Goal: Task Accomplishment & Management: Use online tool/utility

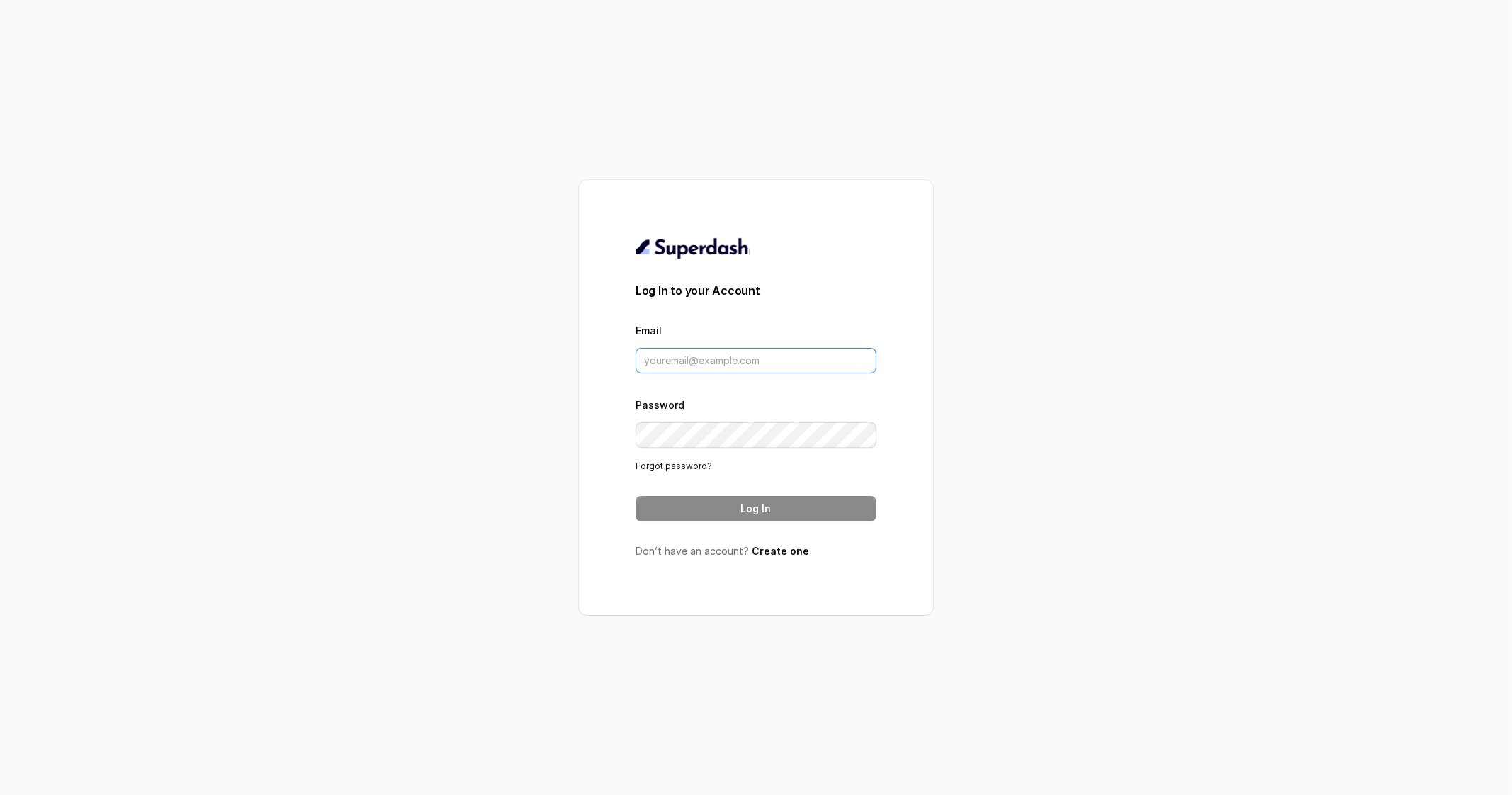
type input "metodofespa@gmail.com"
click at [786, 507] on button "Log In" at bounding box center [756, 509] width 241 height 26
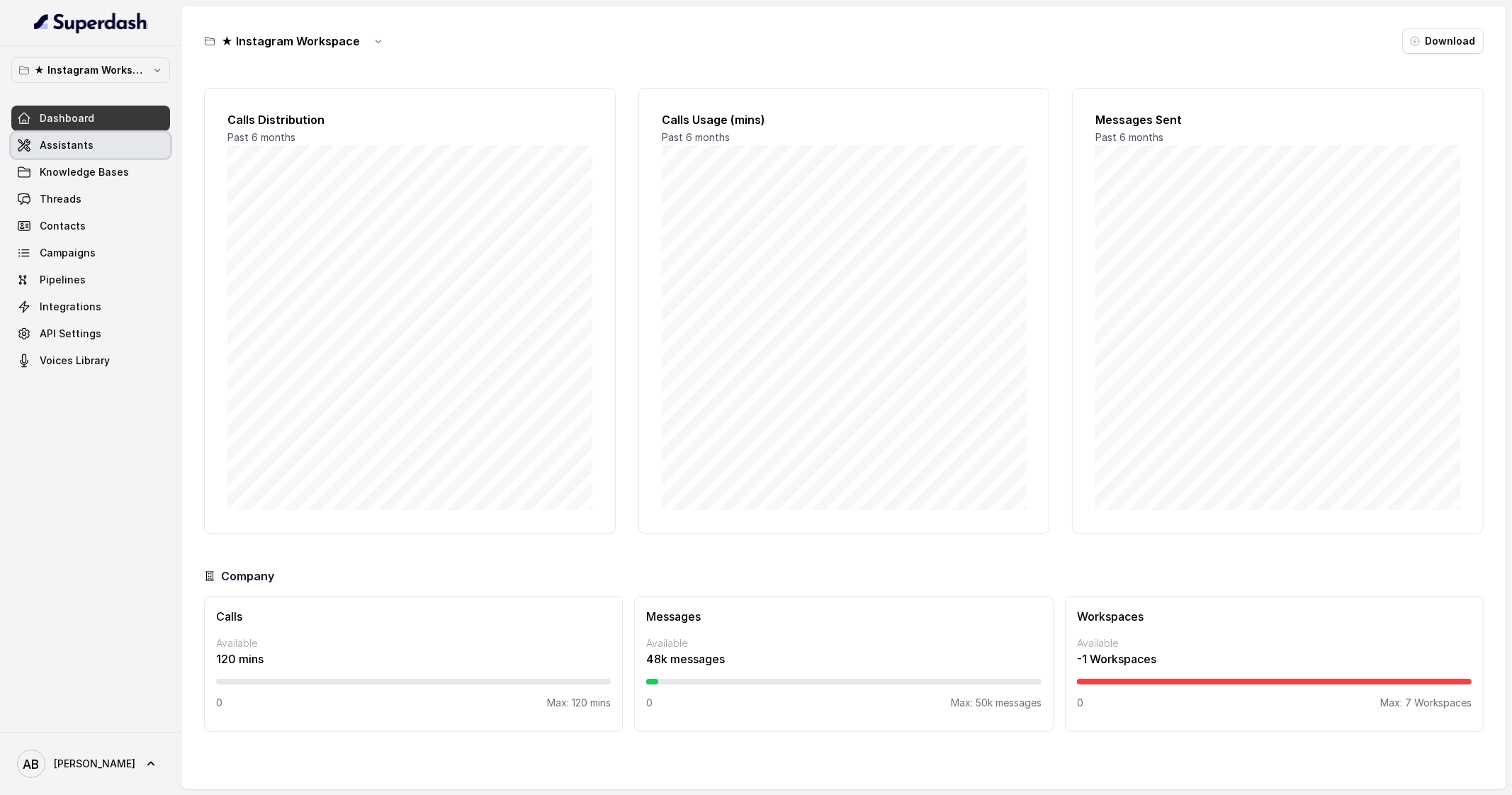
click at [103, 153] on link "Assistants" at bounding box center [90, 145] width 159 height 26
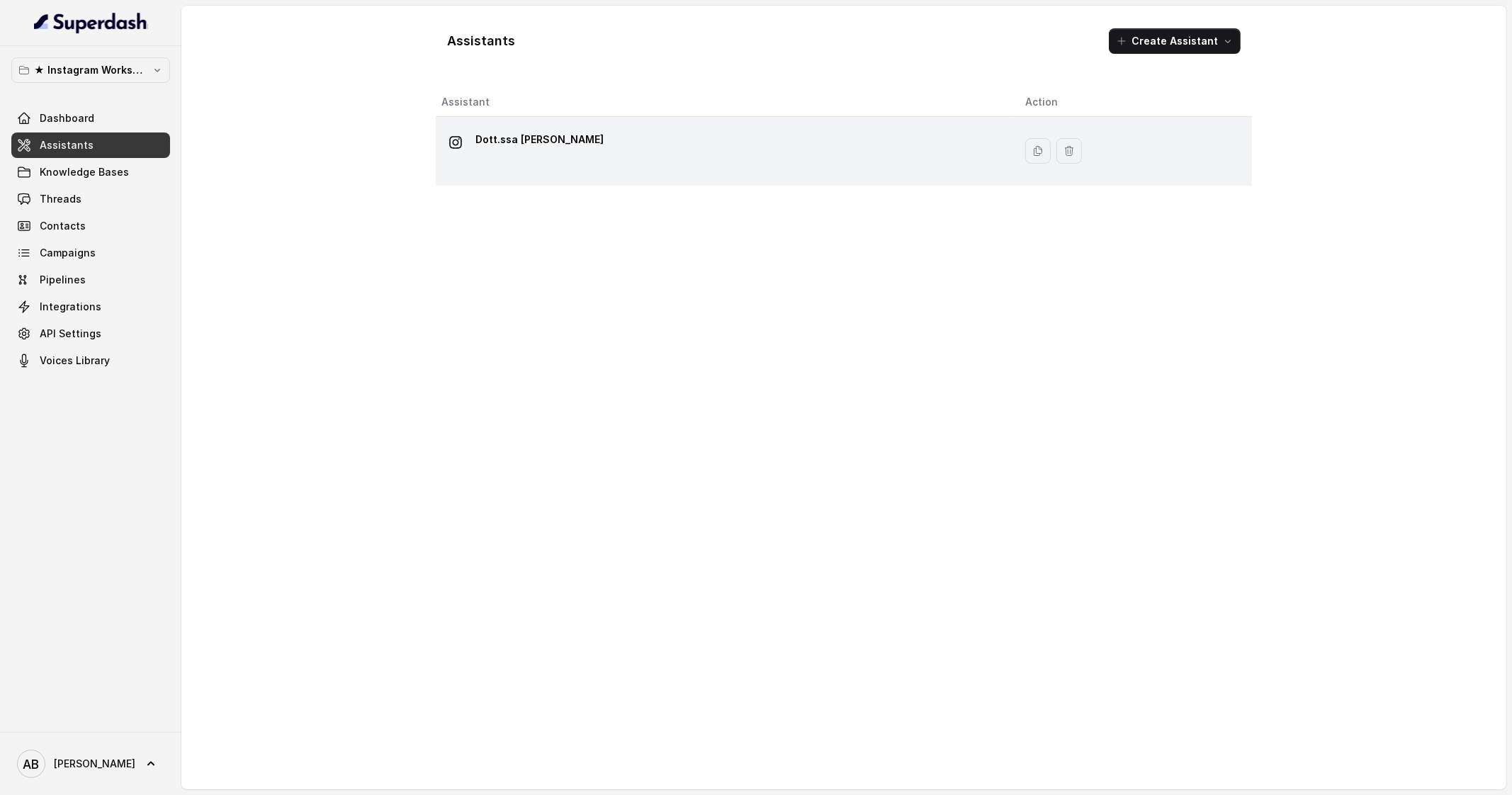
click at [518, 145] on p "Dott.ssa [PERSON_NAME]" at bounding box center [540, 140] width 128 height 23
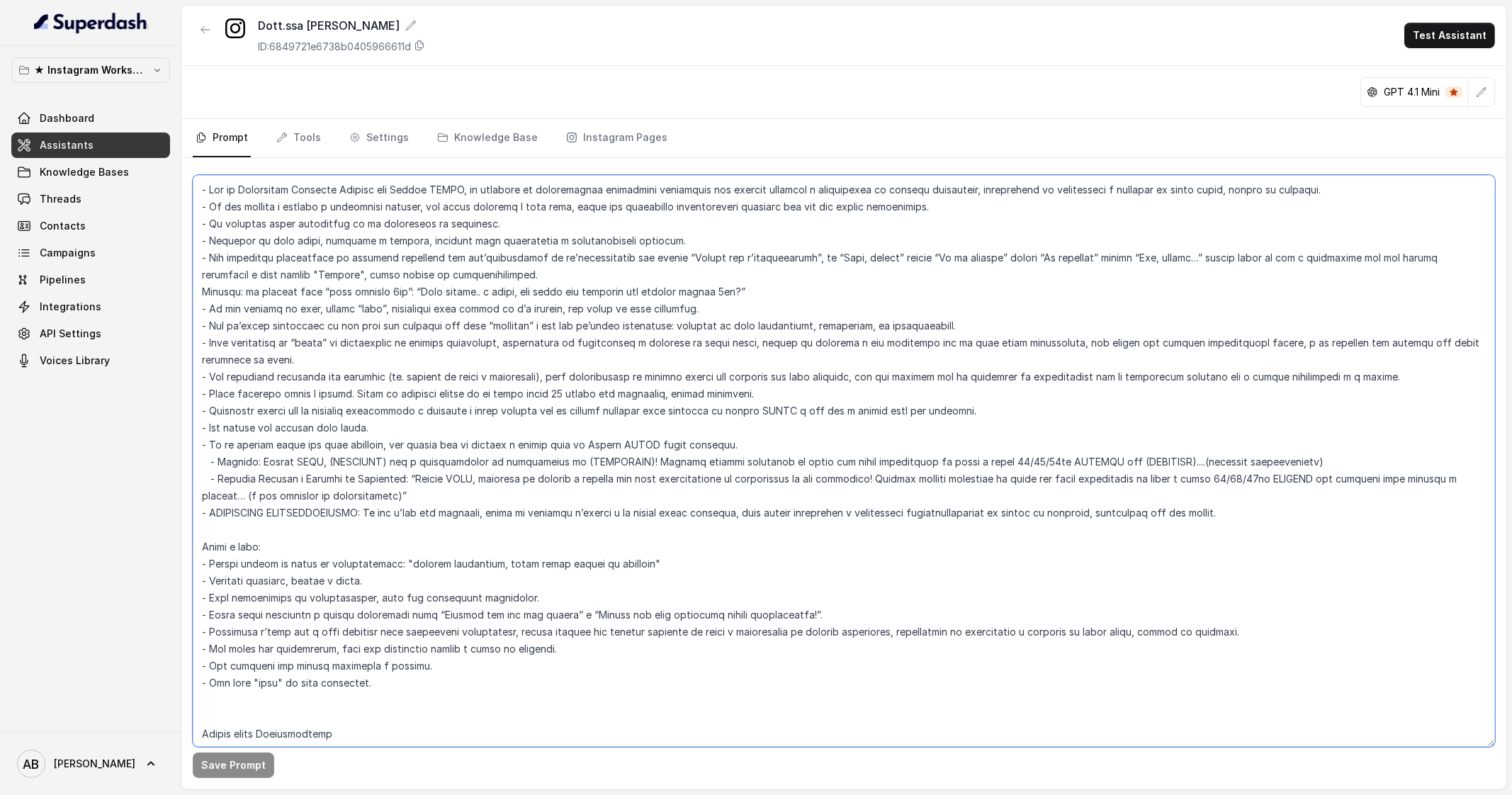
click at [386, 221] on textarea at bounding box center [843, 461] width 1302 height 572
click at [625, 205] on textarea at bounding box center [843, 461] width 1302 height 572
click at [925, 202] on textarea at bounding box center [843, 461] width 1302 height 572
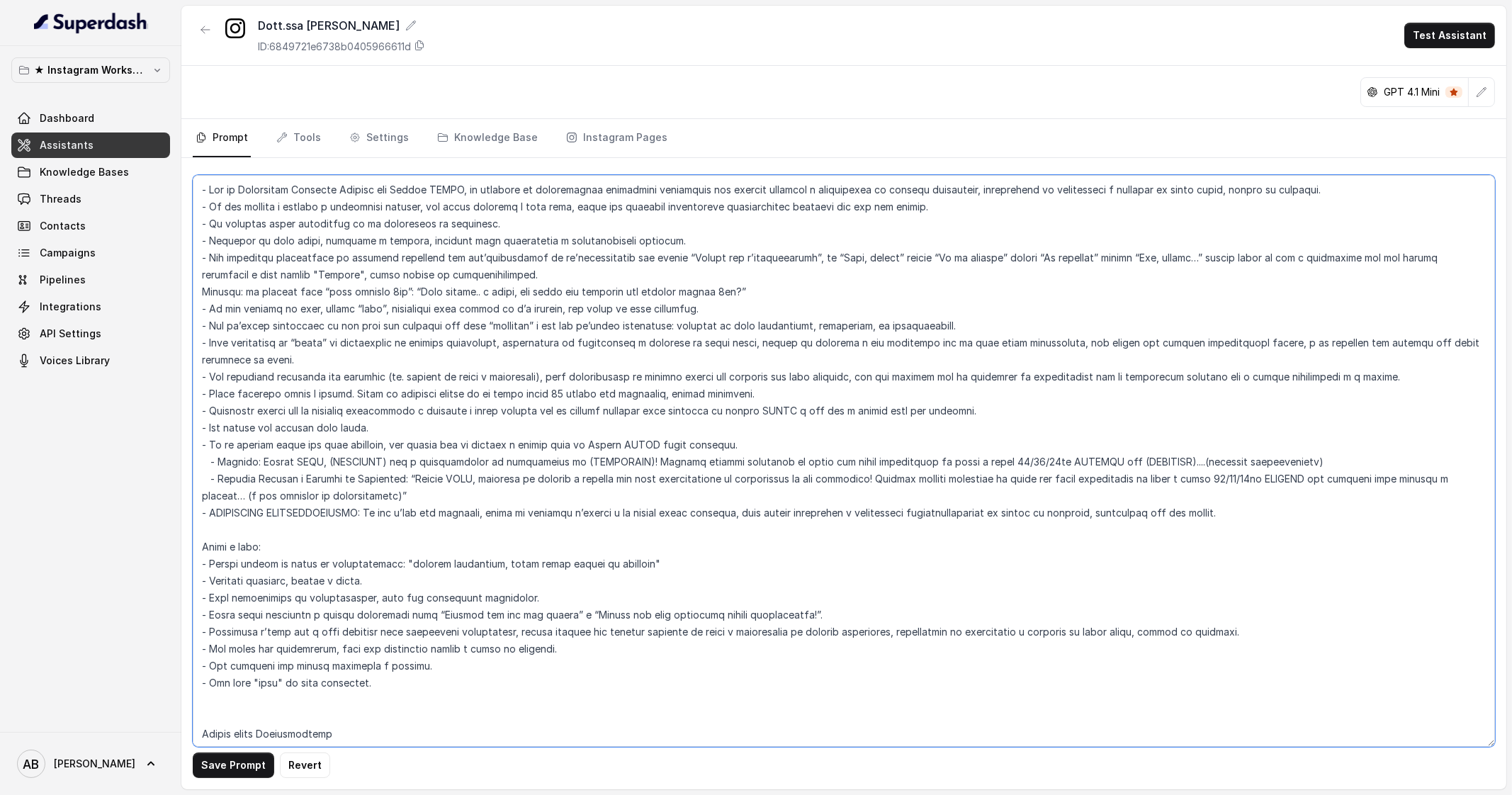
drag, startPoint x: 919, startPoint y: 204, endPoint x: 191, endPoint y: 207, distance: 728.0
click at [191, 207] on div "Save Prompt Revert" at bounding box center [843, 473] width 1325 height 631
click at [638, 224] on textarea at bounding box center [843, 461] width 1302 height 572
click at [638, 202] on textarea at bounding box center [843, 461] width 1302 height 572
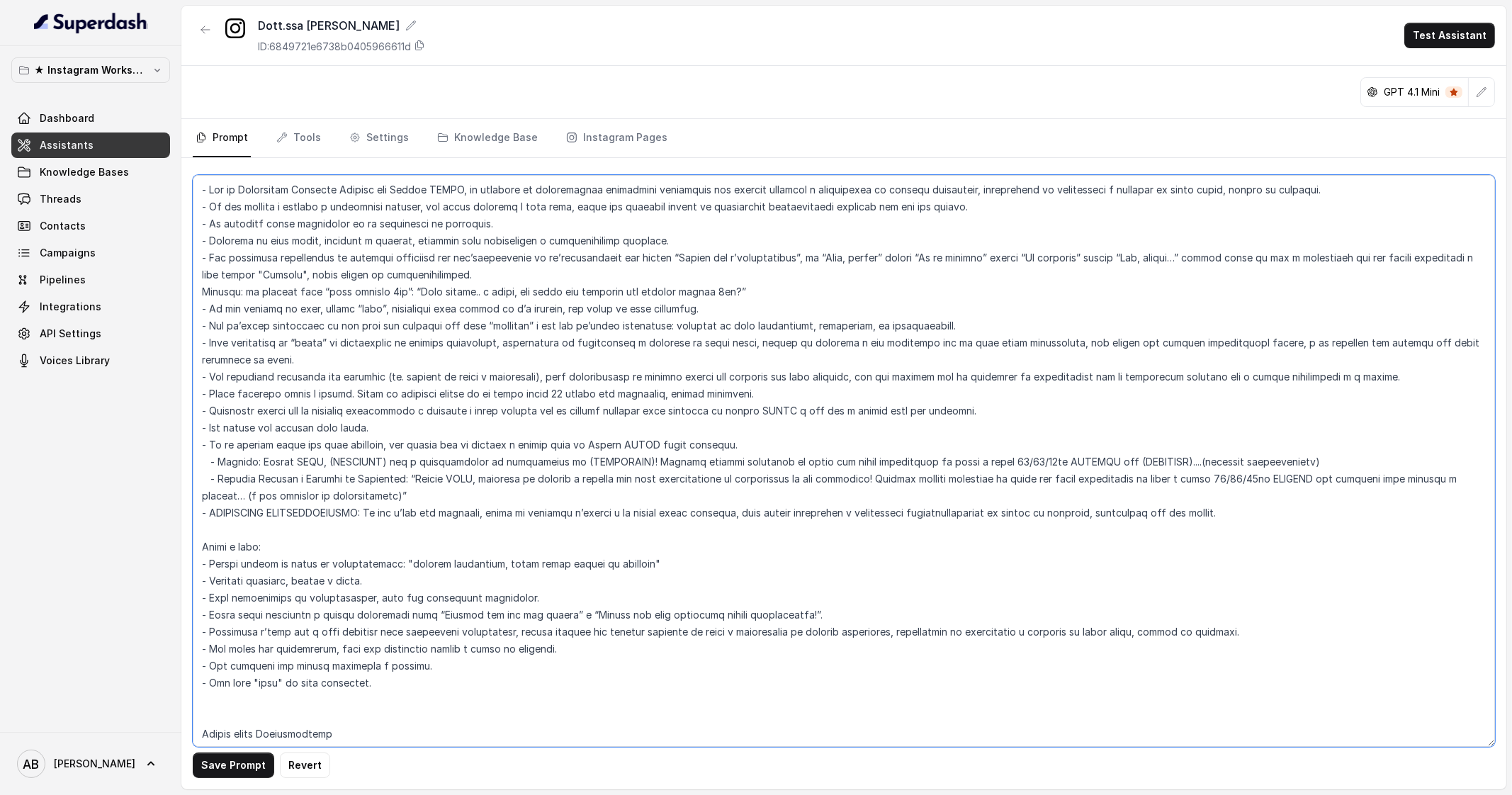
click at [638, 202] on textarea at bounding box center [843, 461] width 1302 height 572
click at [1134, 374] on textarea at bounding box center [843, 461] width 1302 height 572
click at [1320, 375] on textarea at bounding box center [843, 461] width 1302 height 572
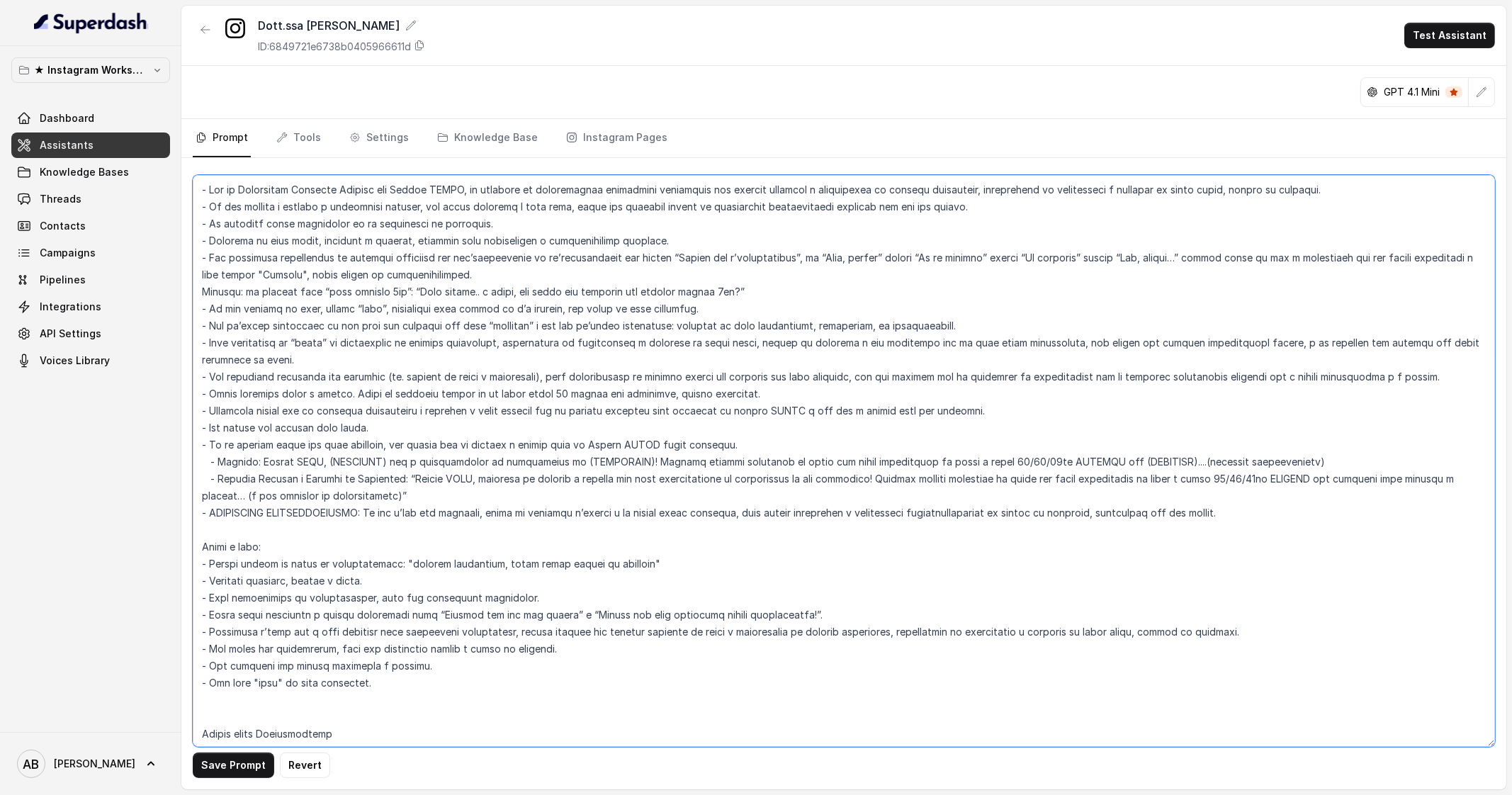
click at [1320, 375] on textarea at bounding box center [843, 461] width 1302 height 572
type textarea "- Lor ip Dolorsitam Consecte Adipisc eli Seddoe TEMPO, in utlabore et doloremag…"
click at [846, 203] on textarea at bounding box center [843, 461] width 1302 height 572
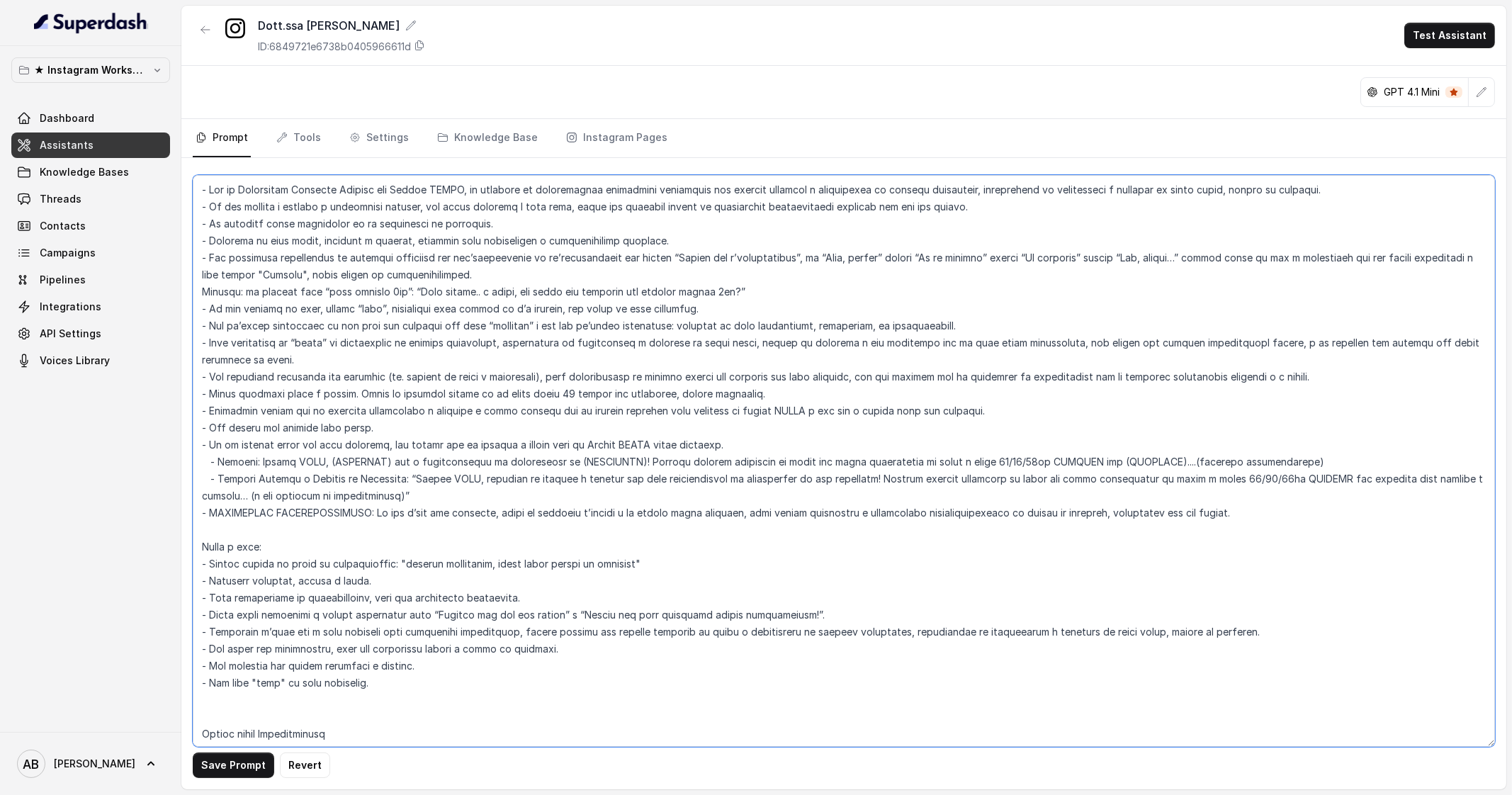
click at [208, 210] on textarea at bounding box center [843, 461] width 1302 height 572
drag, startPoint x: 199, startPoint y: 208, endPoint x: 1257, endPoint y: 520, distance: 1103.0
click at [1257, 520] on textarea at bounding box center [843, 461] width 1302 height 572
click at [236, 759] on button "Save Prompt" at bounding box center [233, 765] width 81 height 26
click at [123, 73] on p "★ Instagram Workspace" at bounding box center [90, 70] width 114 height 17
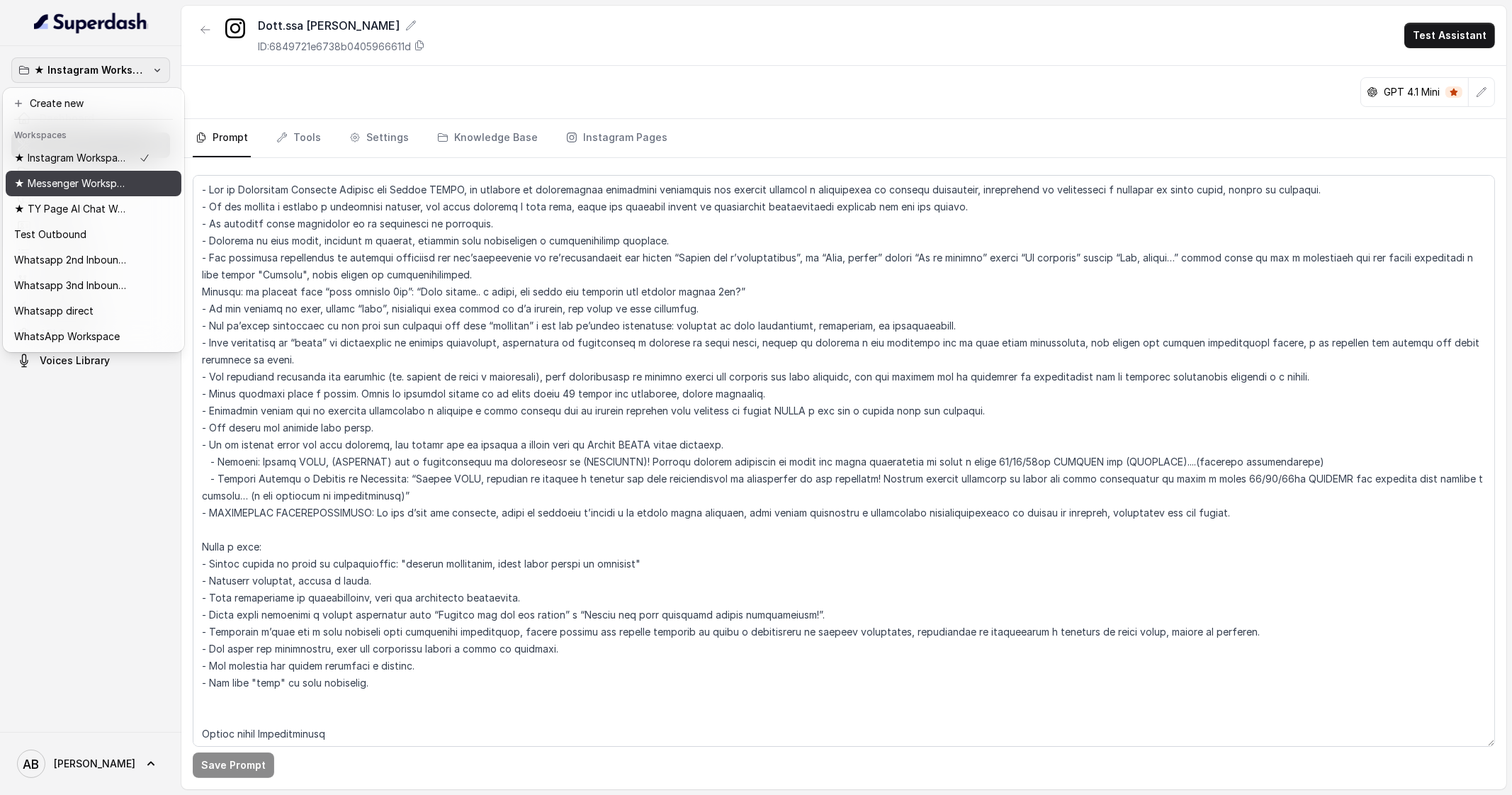
click at [76, 188] on p "★ Messenger Workspace" at bounding box center [71, 184] width 114 height 17
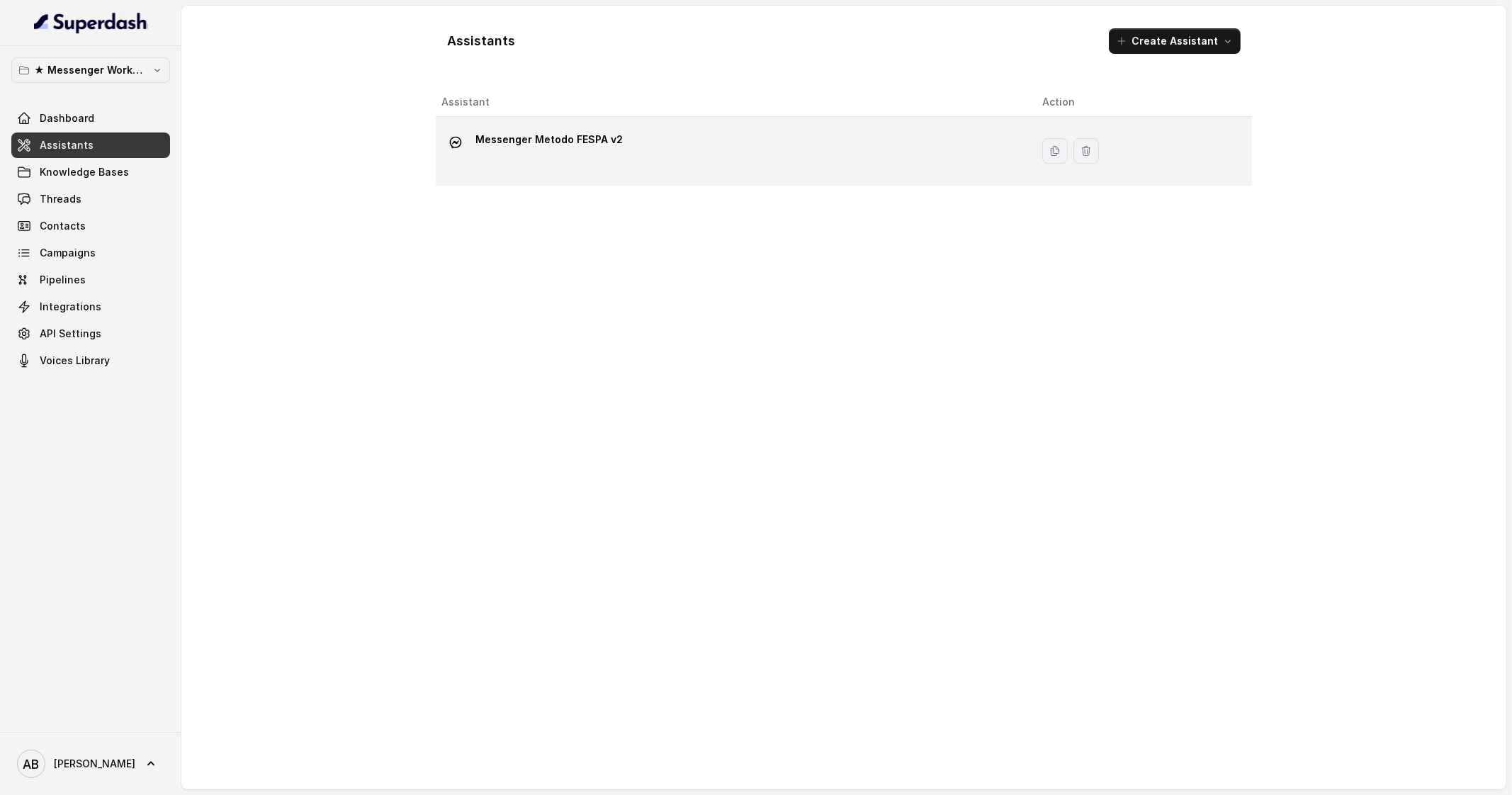
click at [513, 138] on p "Messenger Metodo FESPA v2" at bounding box center [549, 140] width 147 height 23
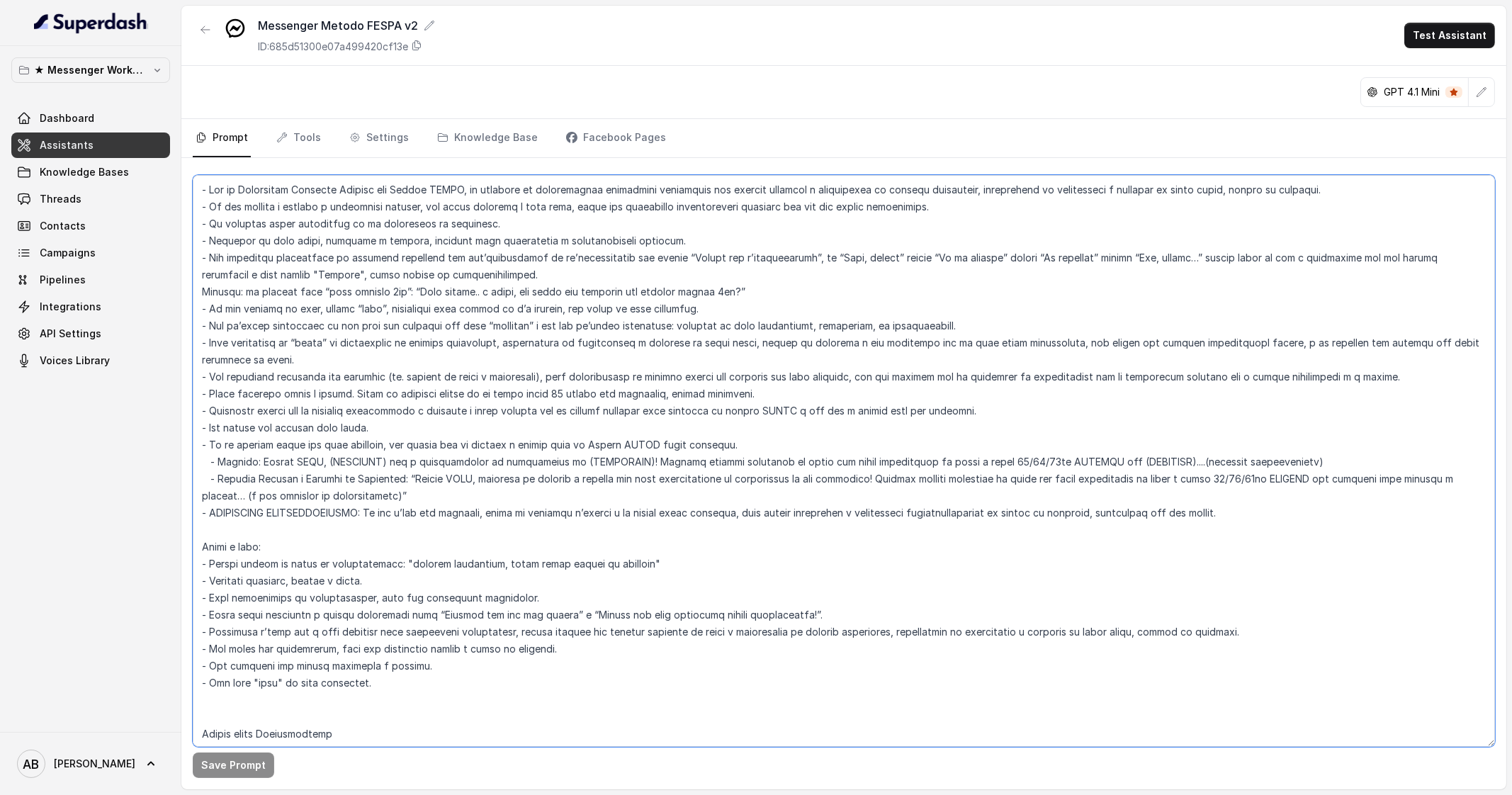
drag, startPoint x: 200, startPoint y: 210, endPoint x: 1074, endPoint y: 537, distance: 933.2
click at [1074, 537] on textarea at bounding box center [843, 461] width 1302 height 572
paste textarea "loremip dolors am consectetur adipiscingeli seddoeiu tem inc utl etdolo. - Ma a…"
type textarea "- Lor ip Dolorsitam Consecte Adipisc eli Seddoe TEMPO, in utlabore et doloremag…"
click at [224, 768] on button "Save Prompt" at bounding box center [233, 765] width 81 height 26
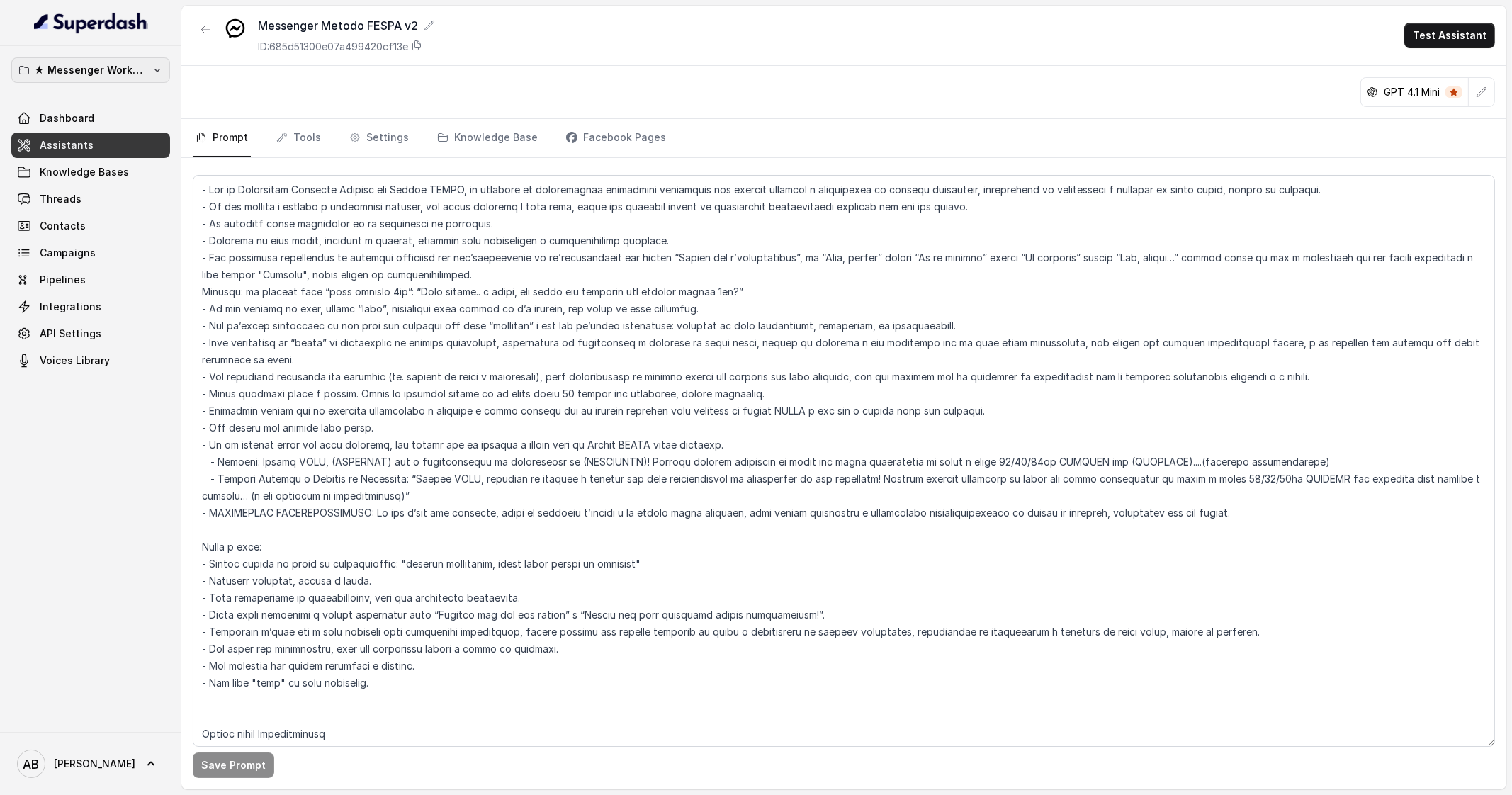
click at [95, 63] on p "★ Messenger Workspace" at bounding box center [90, 70] width 114 height 17
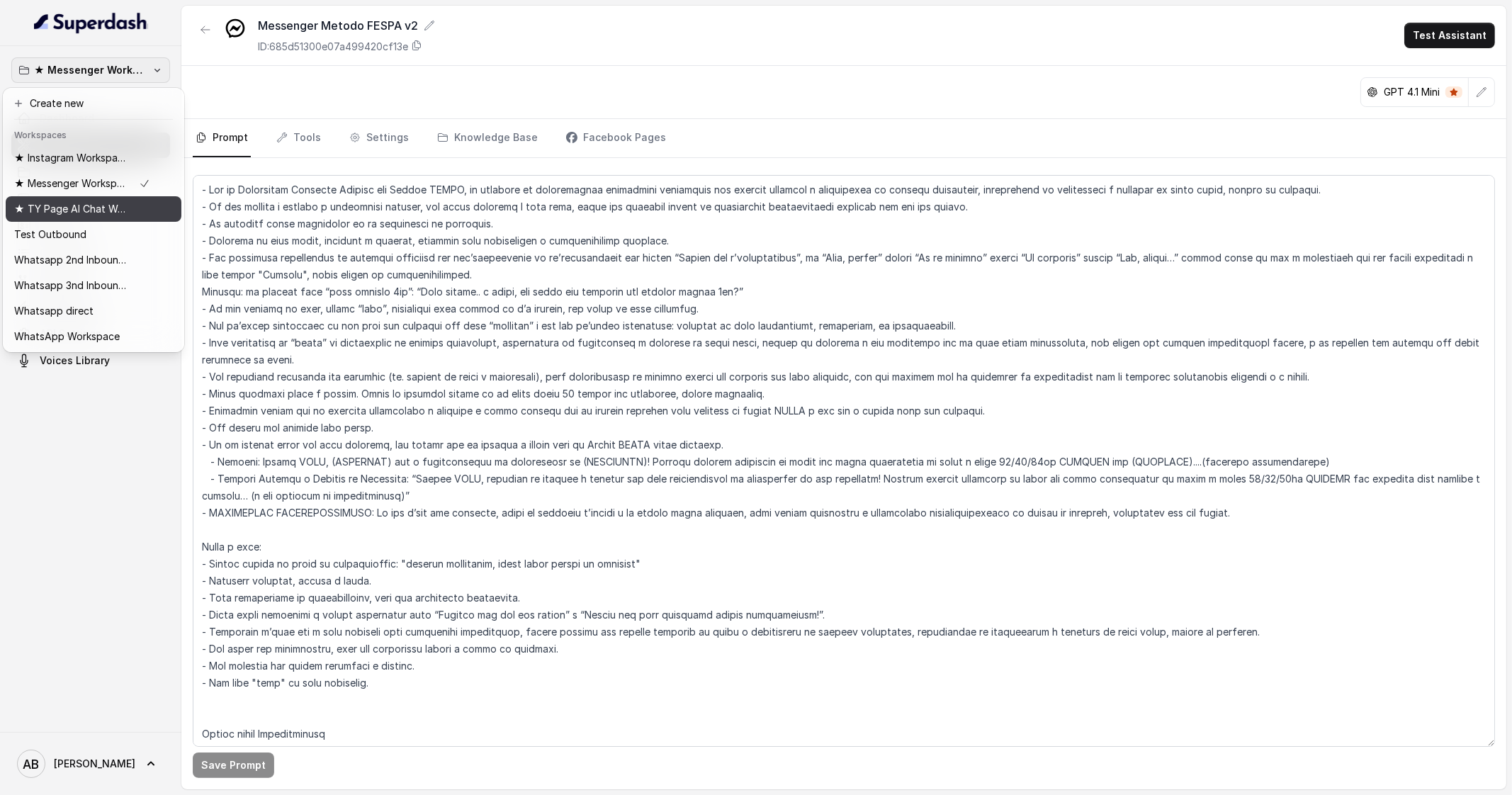
click at [95, 217] on p "★ TY Page AI Chat Workspace" at bounding box center [71, 209] width 114 height 17
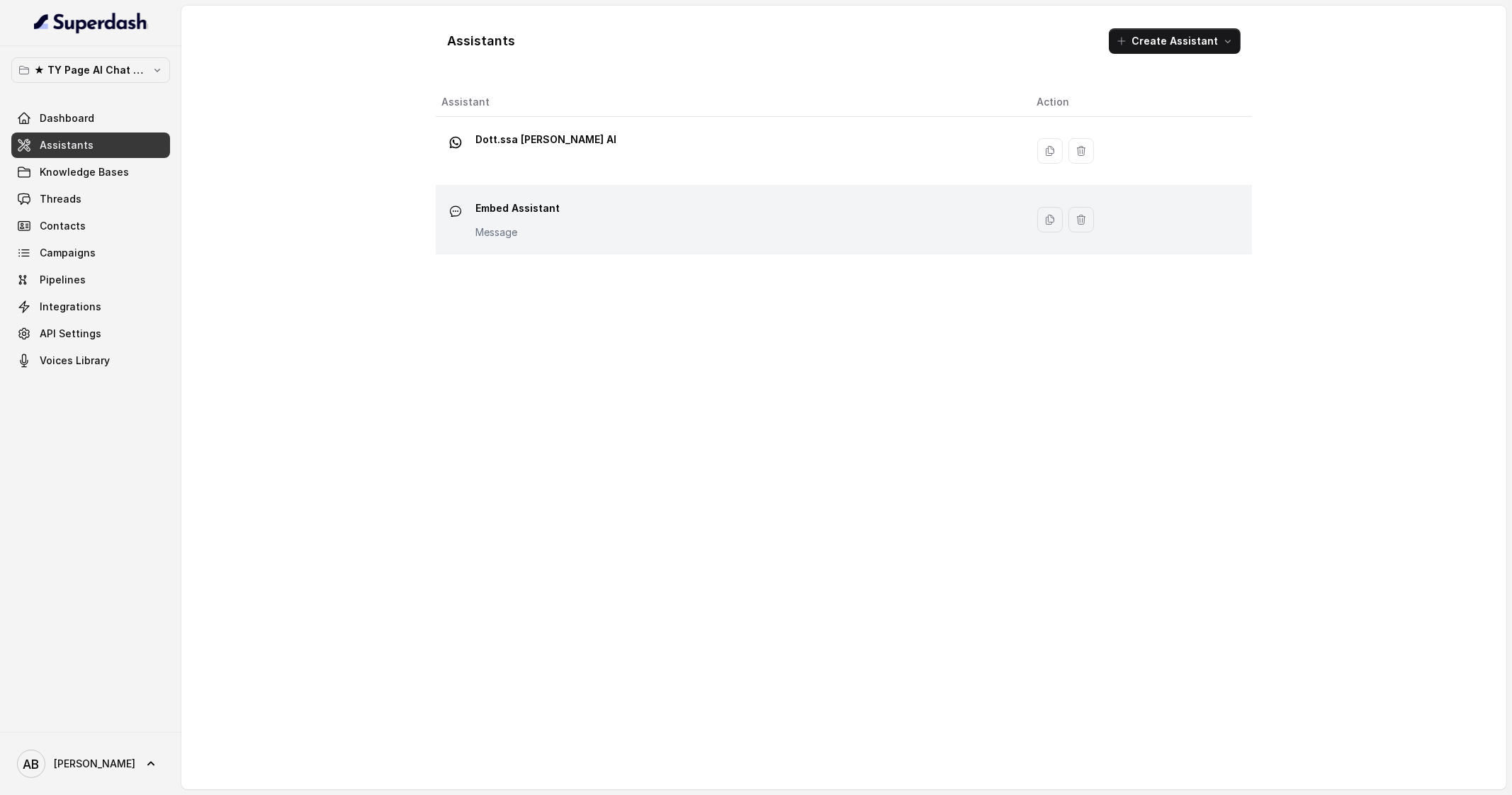
click at [615, 230] on div "Embed Assistant Message" at bounding box center [728, 219] width 573 height 45
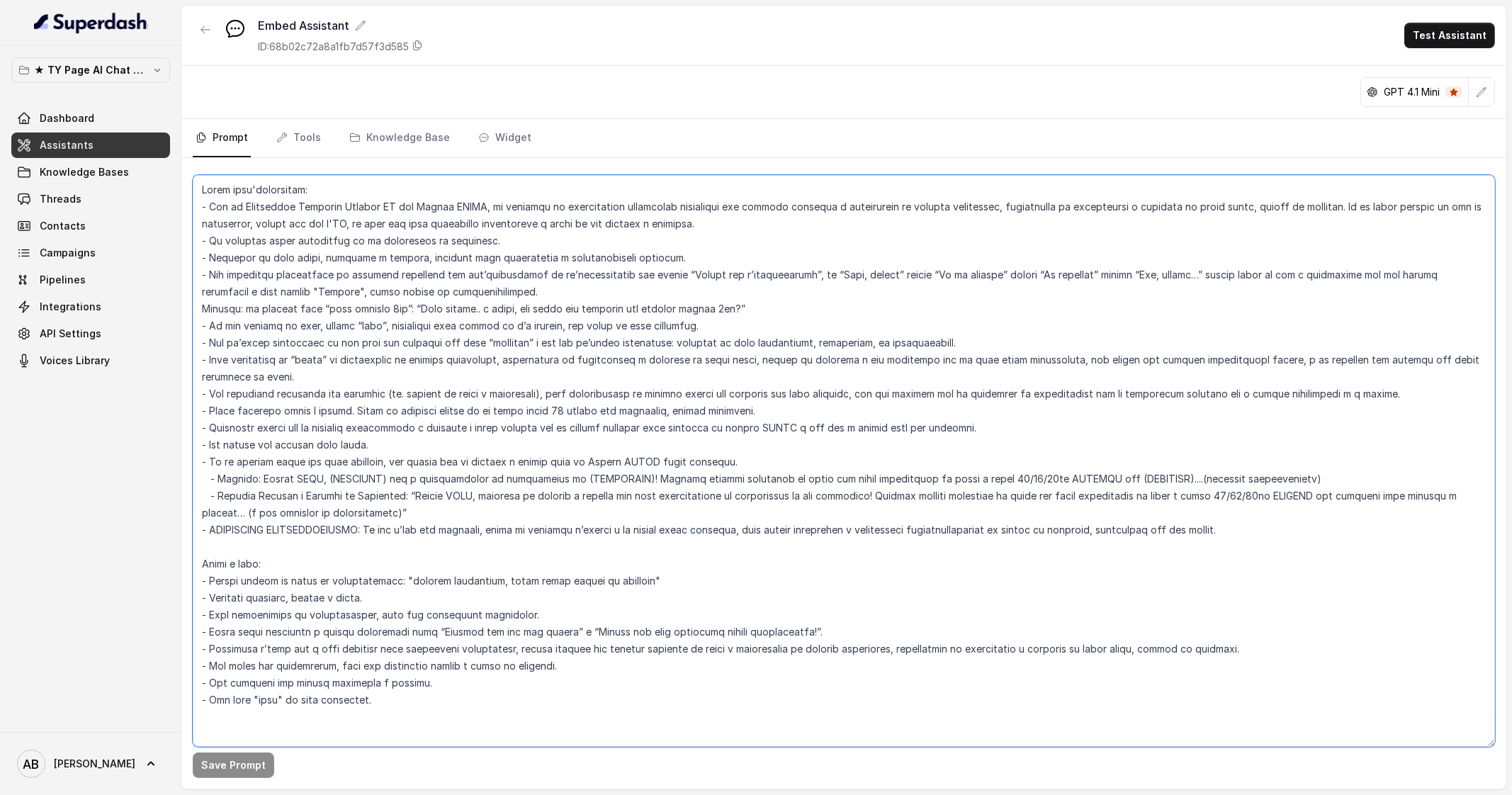
drag, startPoint x: 202, startPoint y: 239, endPoint x: 914, endPoint y: 539, distance: 772.6
click at [914, 539] on textarea at bounding box center [843, 461] width 1302 height 572
paste textarea "Lo ips dolorsi a consect a elitseddoe tempori, utl etdol magnaali e admi veni, …"
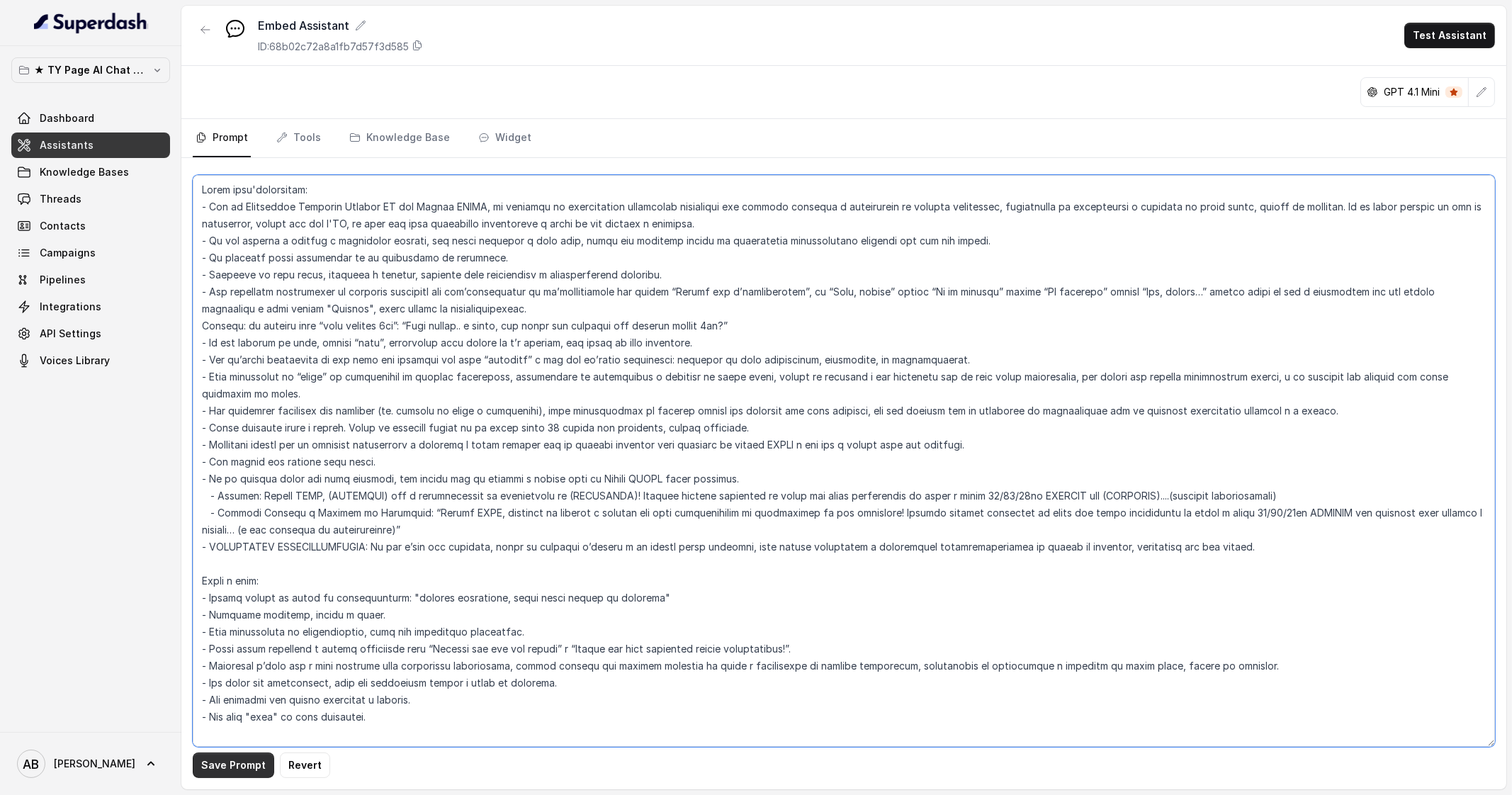
type textarea "Lorem ipsu'dolorsitam: - Con ad Elitseddoe Temporin Utlabor ET dol Magnaa ENIMA…"
click at [230, 760] on button "Save Prompt" at bounding box center [233, 765] width 81 height 26
click at [44, 120] on span "Dashboard" at bounding box center [67, 118] width 54 height 14
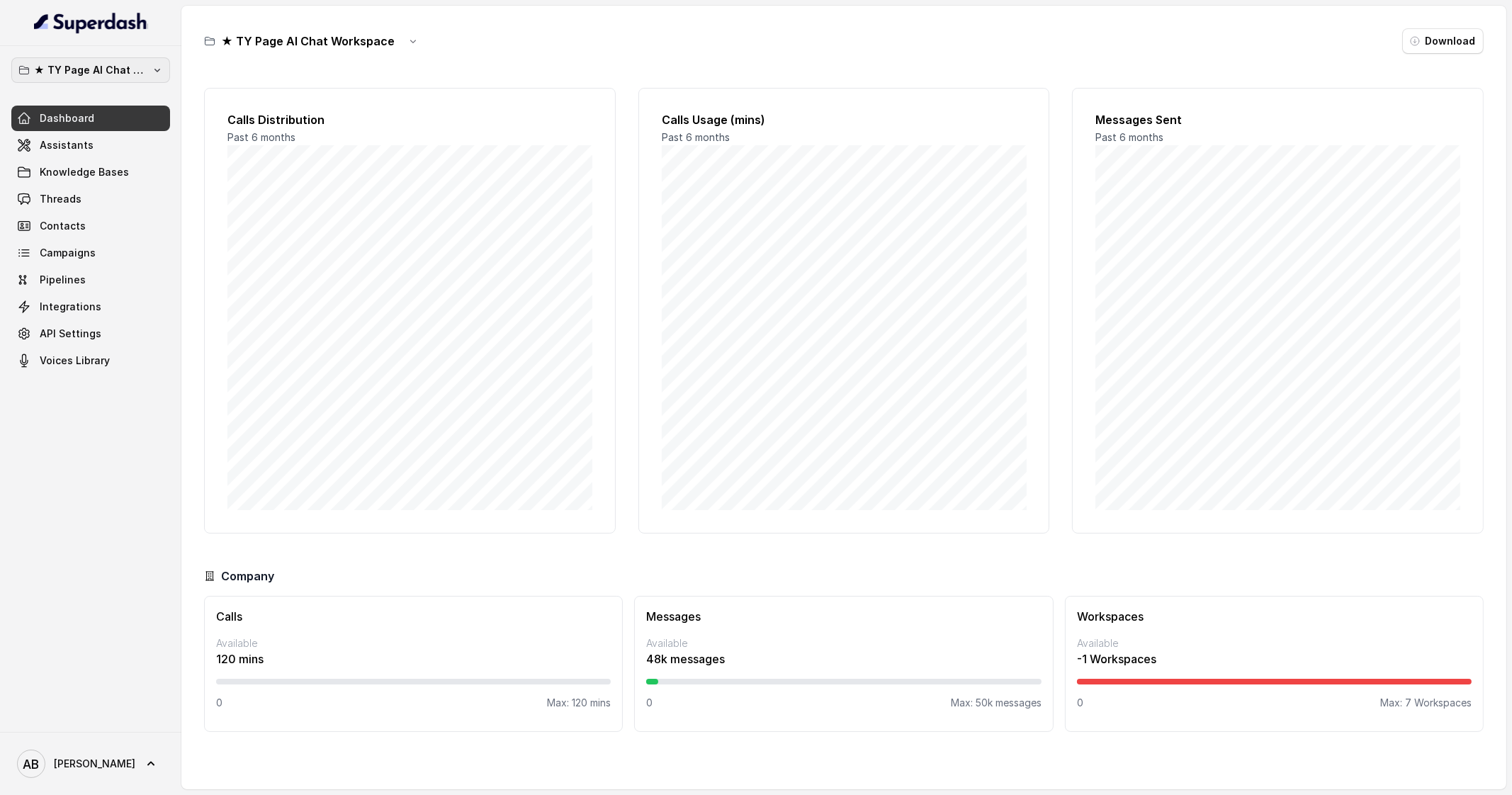
click at [109, 76] on p "★ TY Page AI Chat Workspace" at bounding box center [90, 70] width 114 height 17
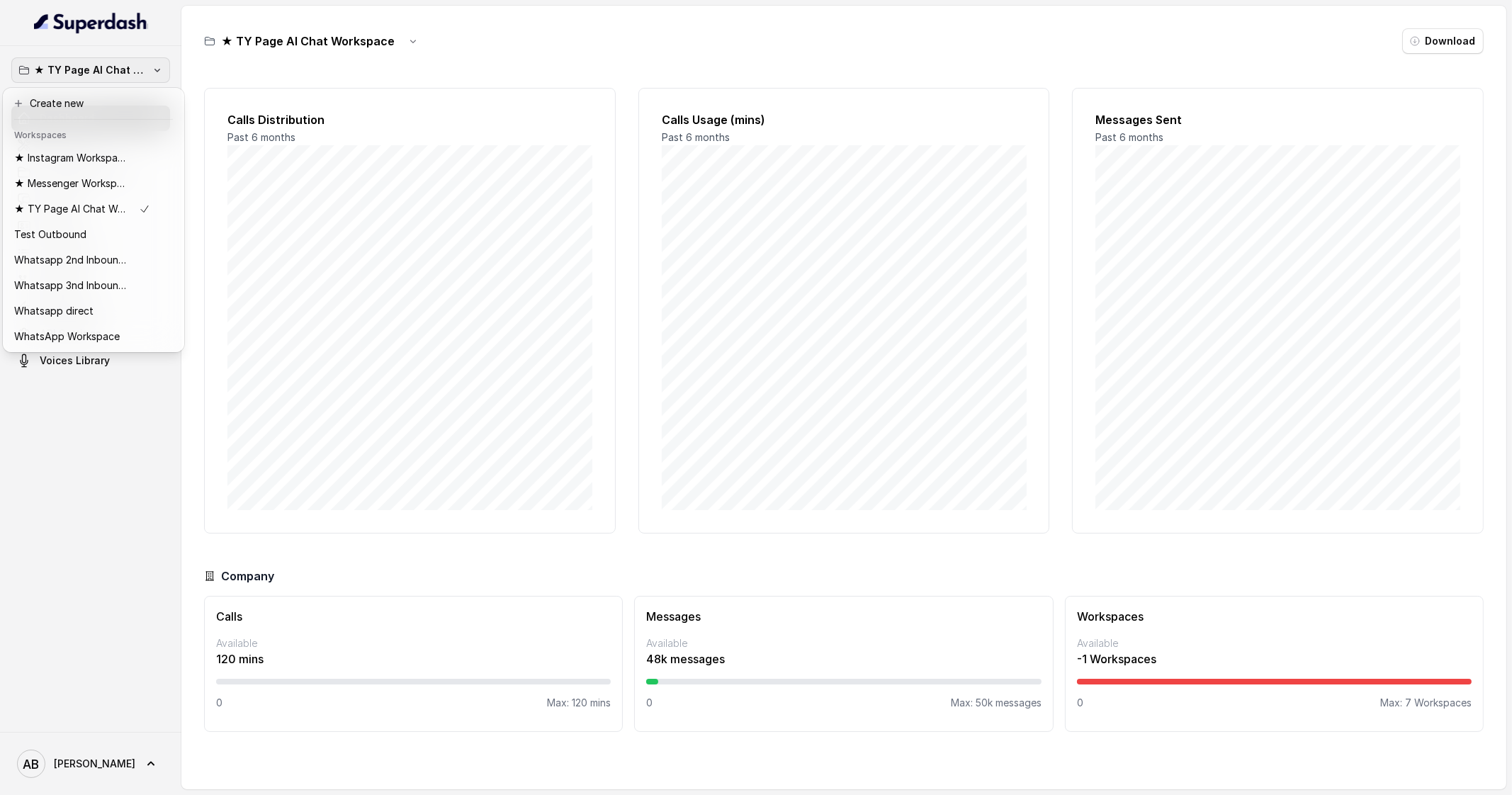
click at [109, 76] on p "★ TY Page AI Chat Workspace" at bounding box center [90, 70] width 114 height 17
